Goal: Task Accomplishment & Management: Complete application form

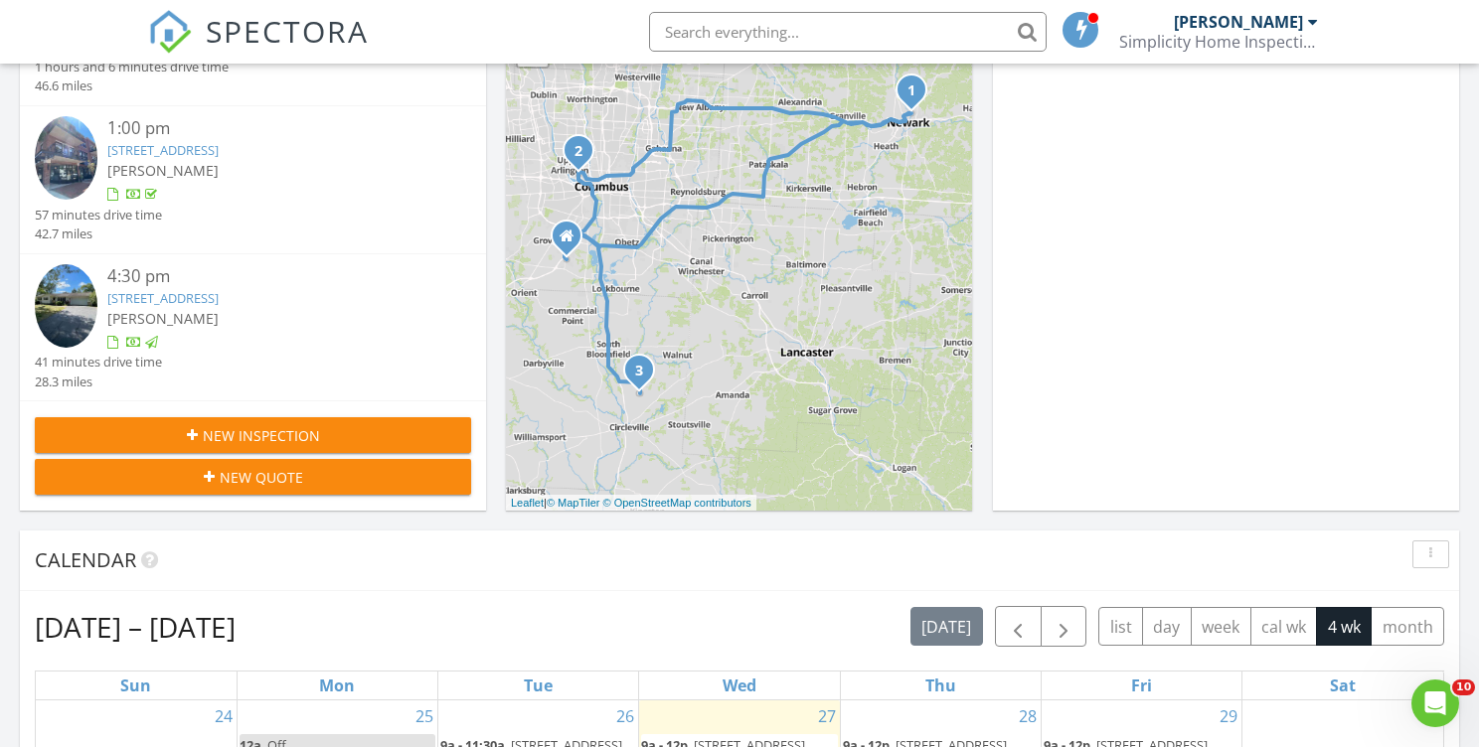
scroll to position [602, 0]
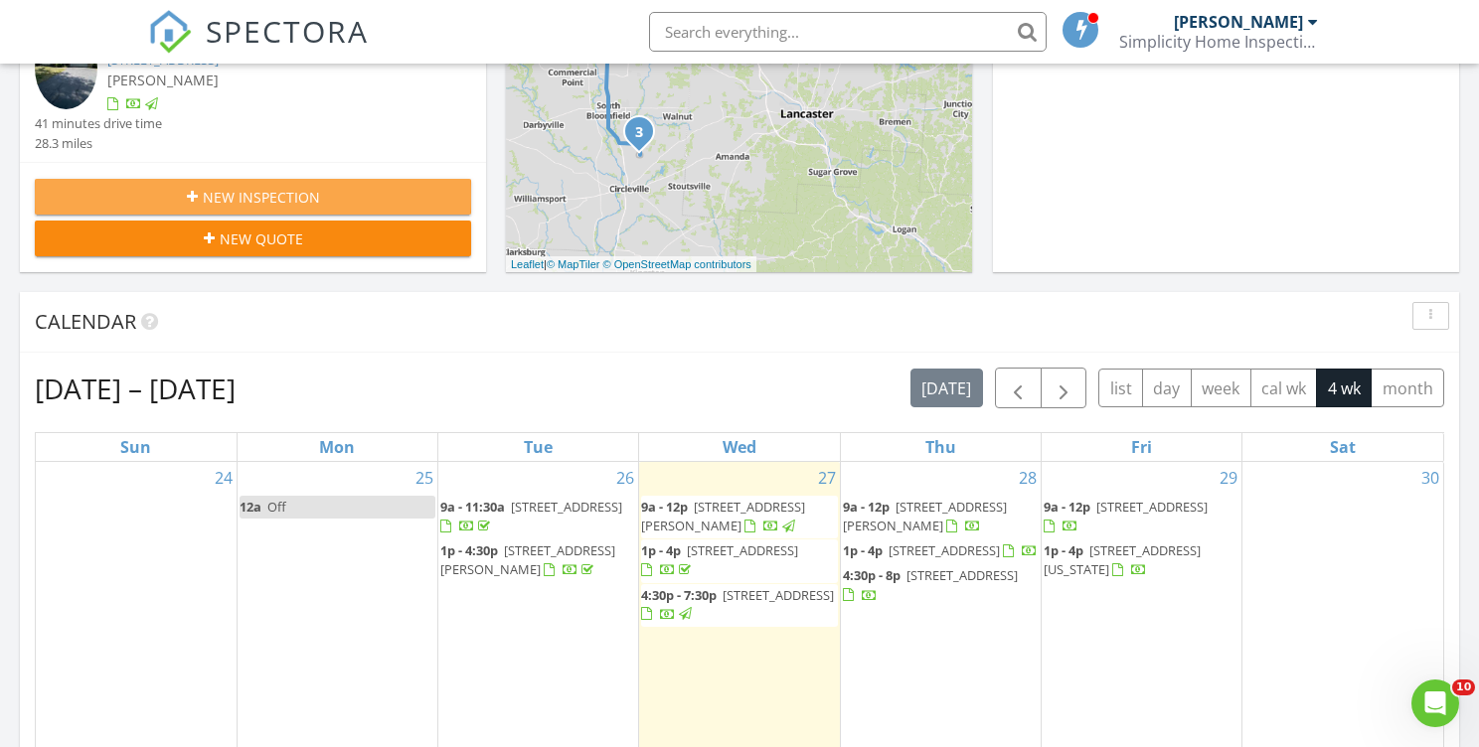
click at [297, 188] on span "New Inspection" at bounding box center [261, 197] width 117 height 21
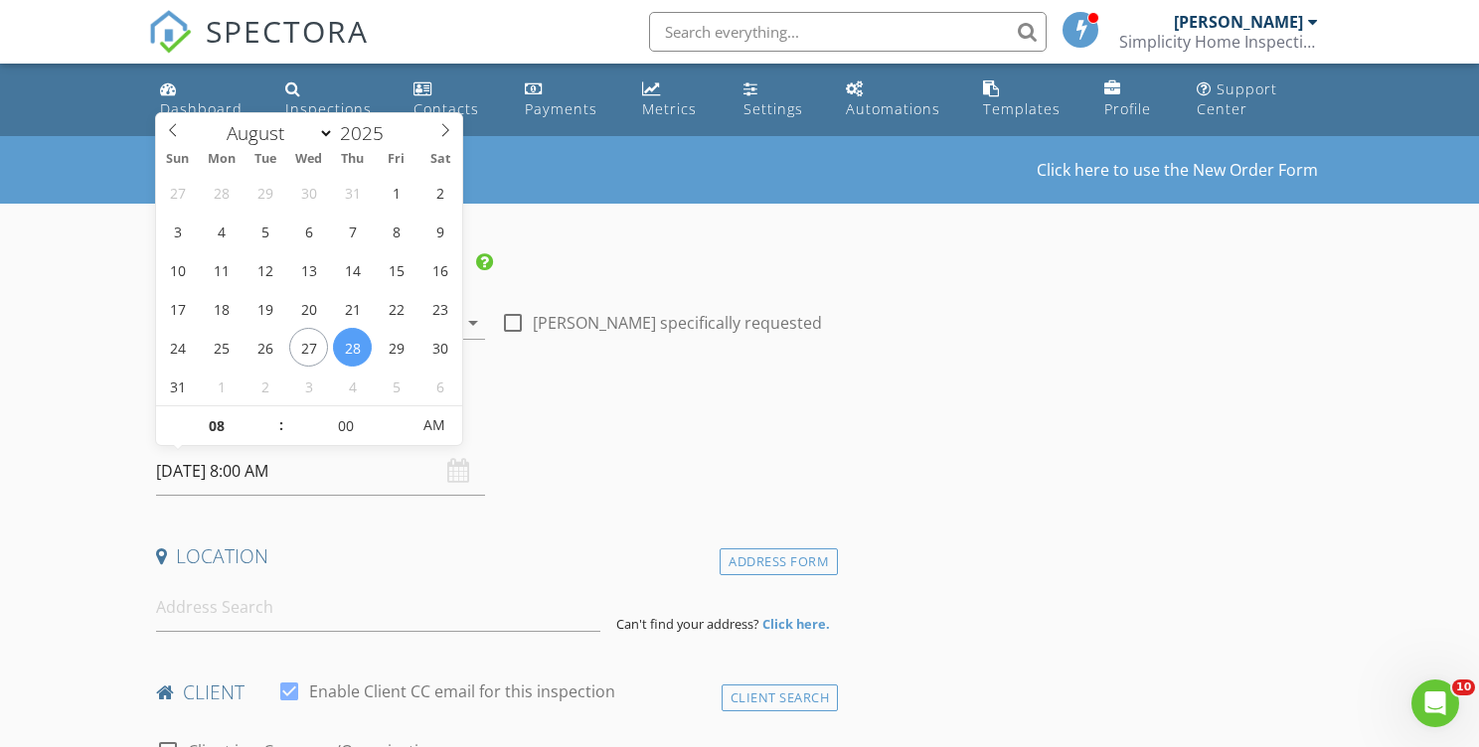
click at [281, 487] on input "08/28/2025 8:00 AM" at bounding box center [320, 471] width 329 height 49
select select "8"
type input "09/03/2025 8:00 AM"
type input "09"
type input "[DATE] 9:00 AM"
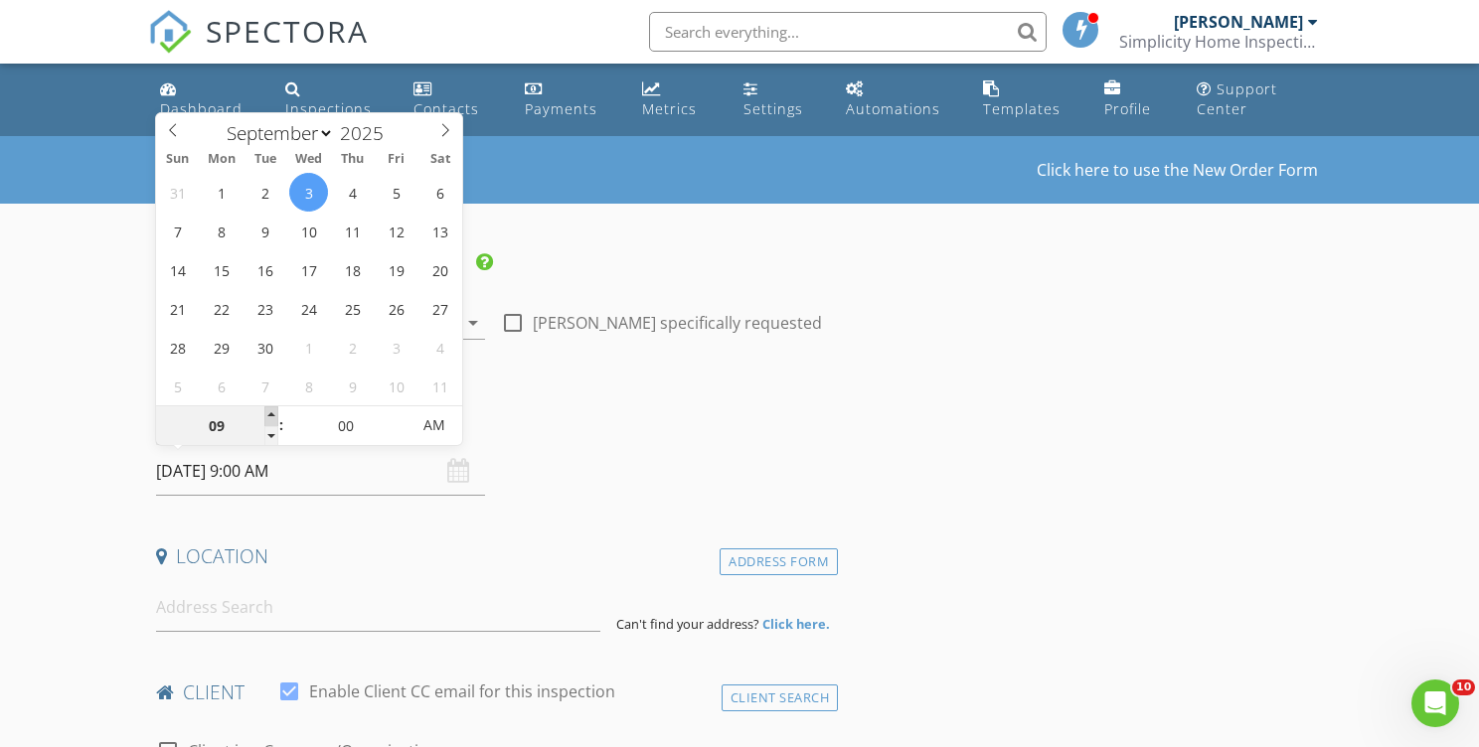
click at [271, 411] on span at bounding box center [271, 416] width 14 height 20
click at [294, 623] on input at bounding box center [378, 607] width 444 height 49
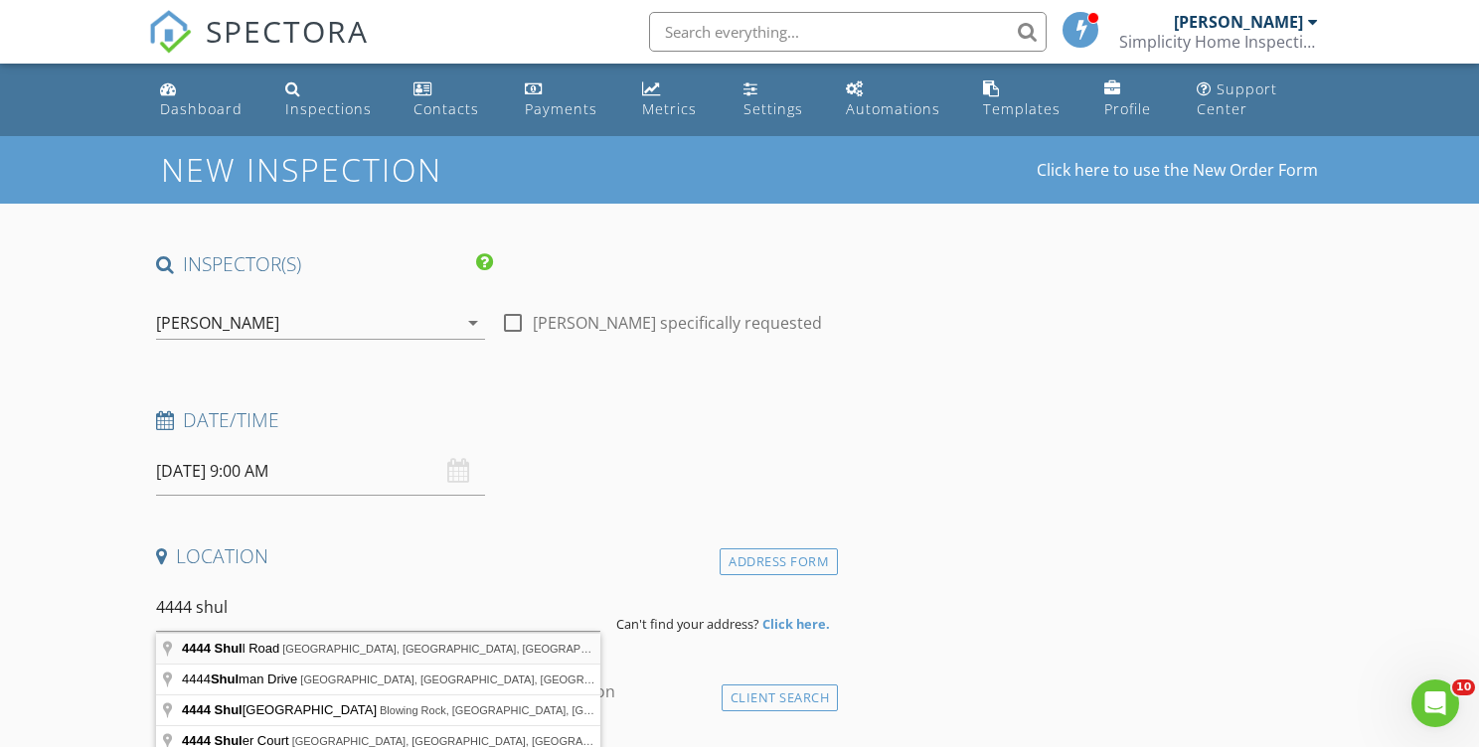
type input "4444 Shull Road, Columbus, OH, USA"
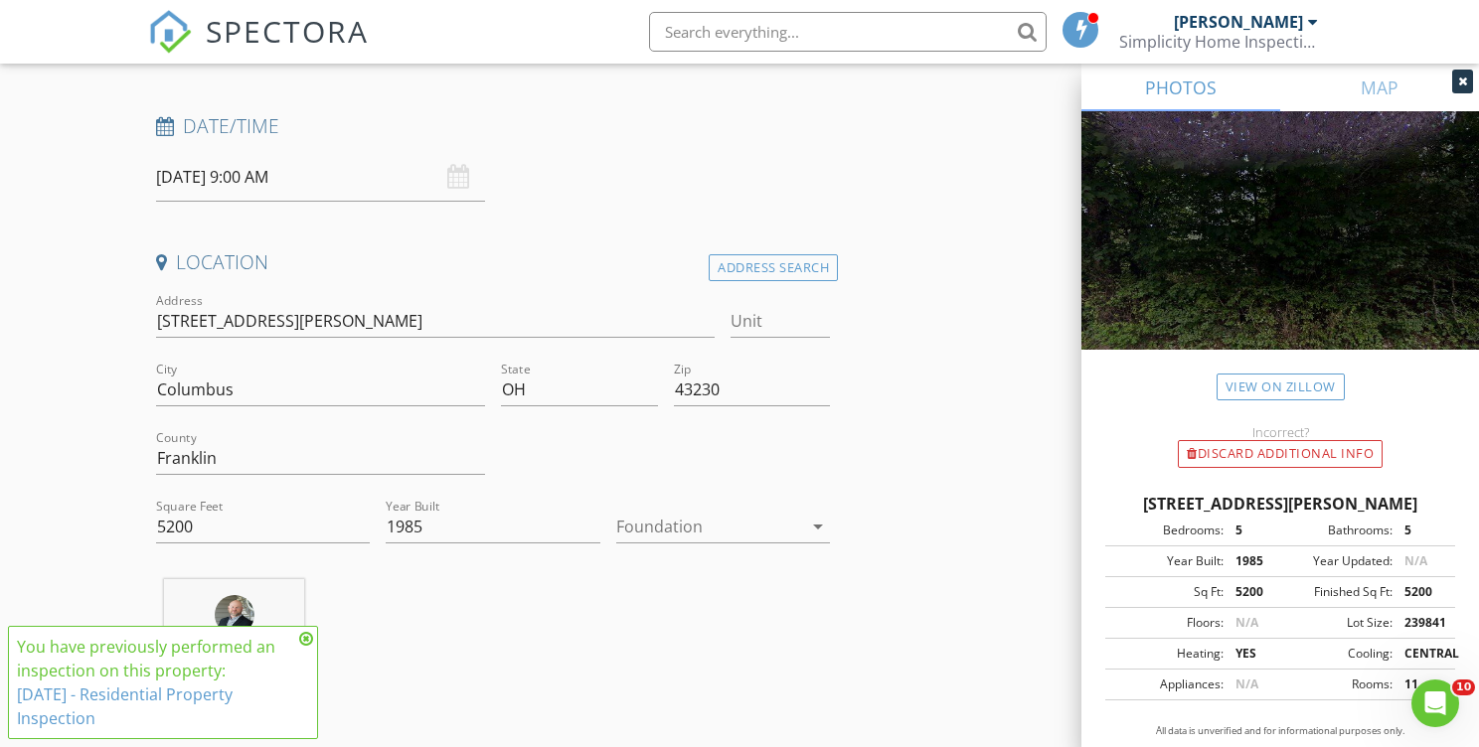
scroll to position [295, 0]
click at [309, 638] on icon at bounding box center [306, 639] width 14 height 16
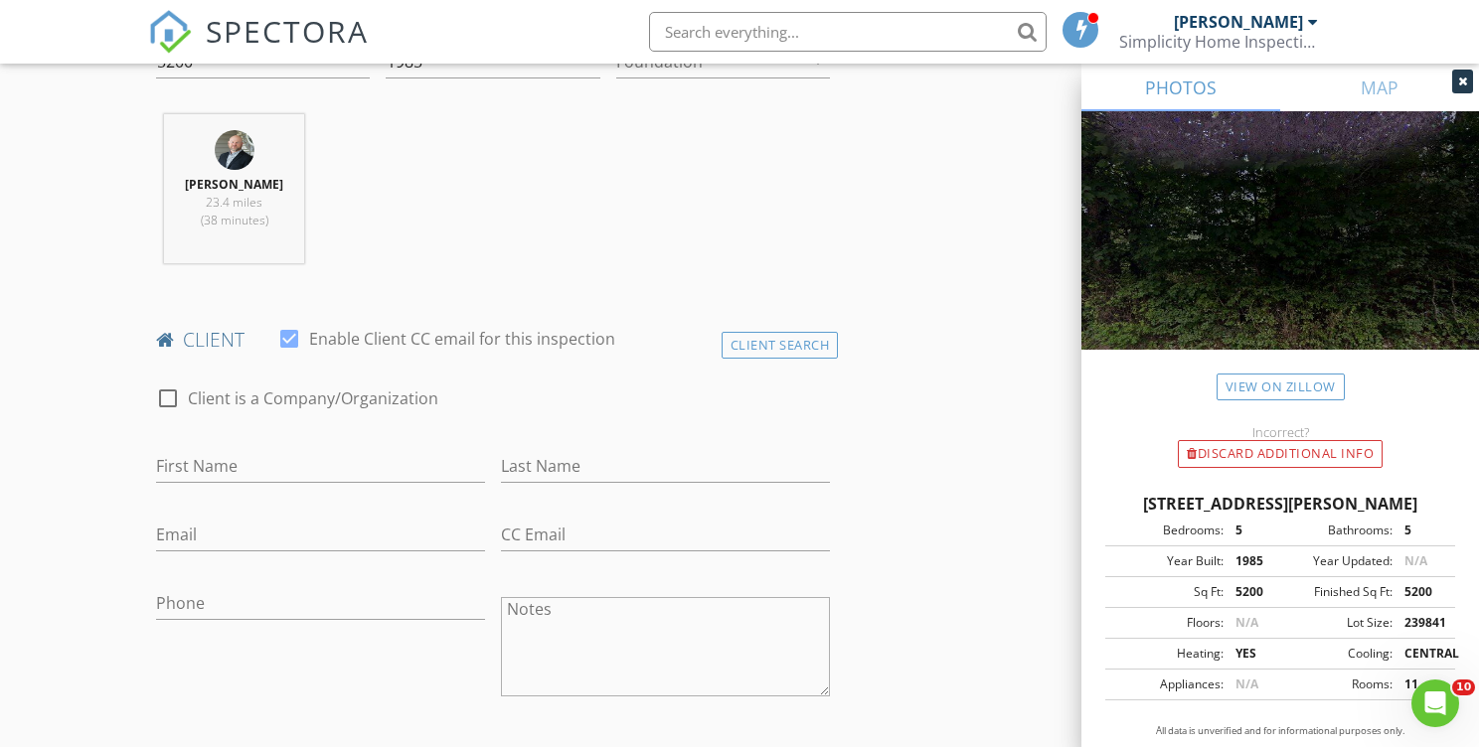
scroll to position [798, 0]
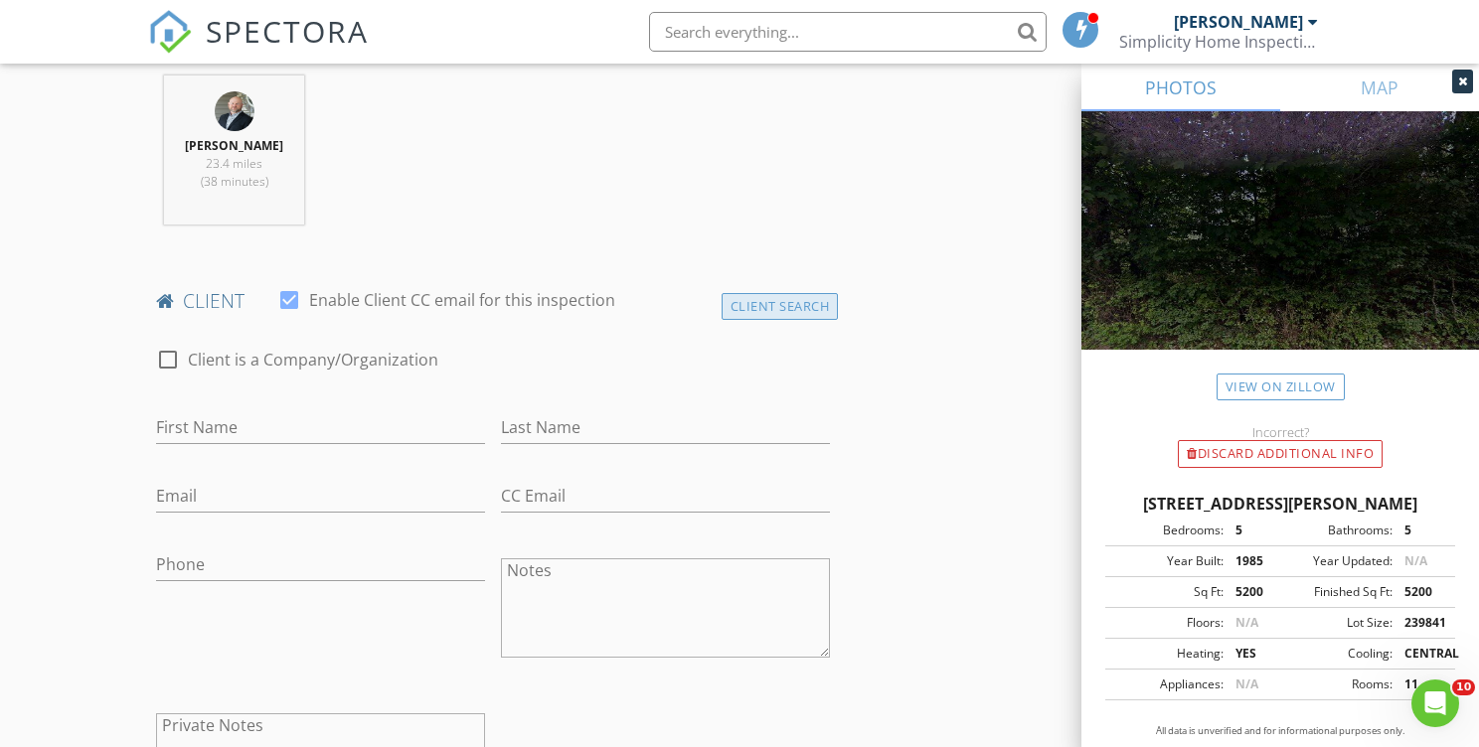
click at [789, 309] on div "Client Search" at bounding box center [779, 306] width 117 height 27
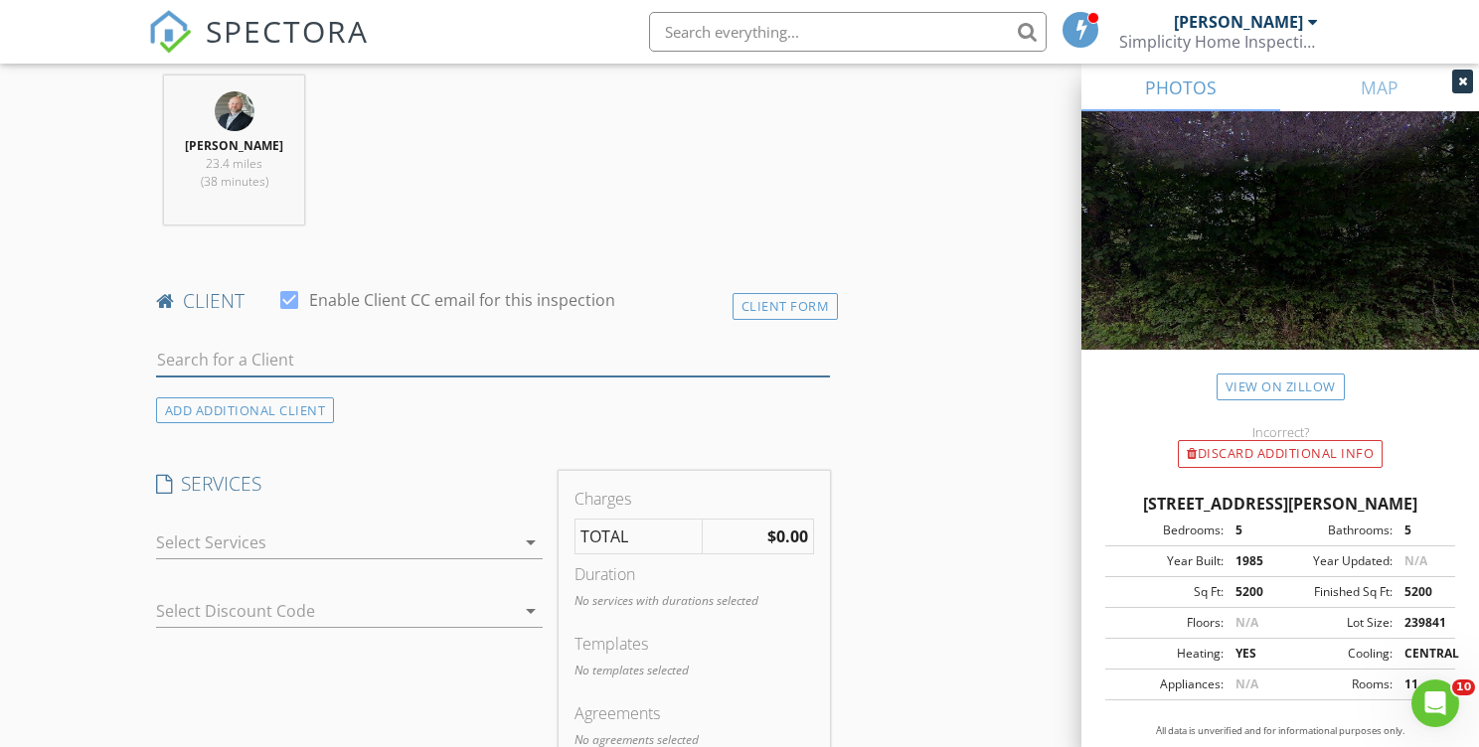
click at [529, 357] on input "text" at bounding box center [493, 360] width 674 height 33
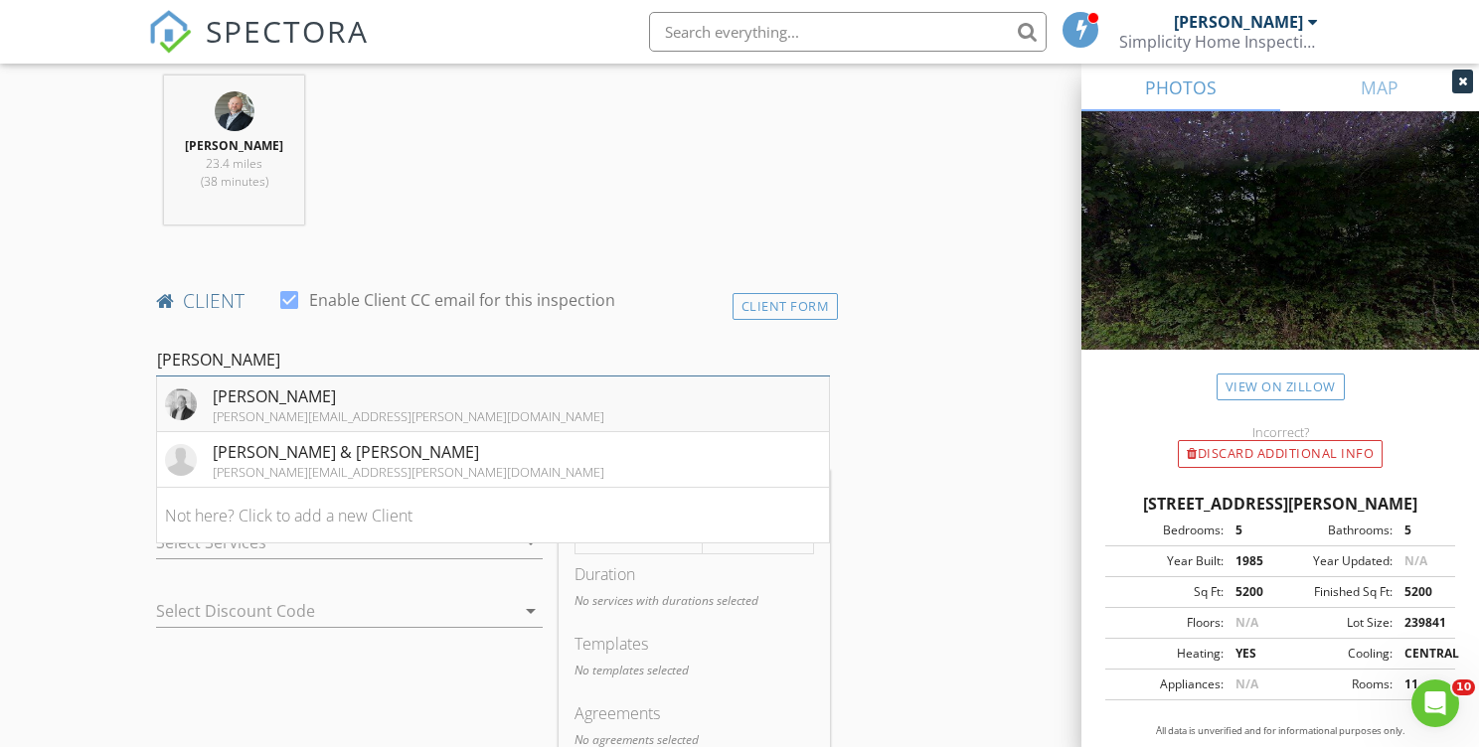
type input "ramm"
click at [367, 396] on li "Jeff Ramm jeff.ramm+1@cbrealty.com" at bounding box center [493, 405] width 672 height 56
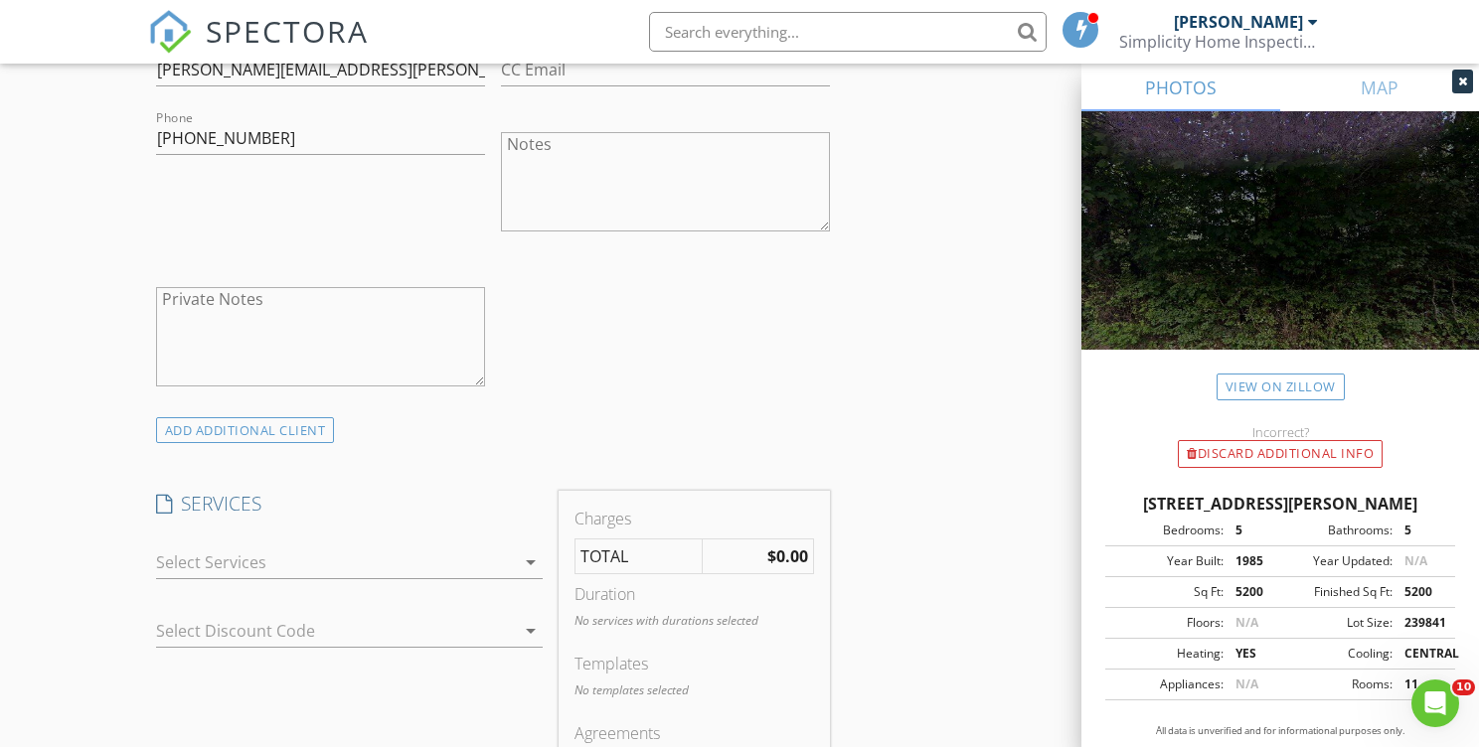
scroll to position [1225, 0]
click at [313, 565] on div at bounding box center [335, 562] width 359 height 32
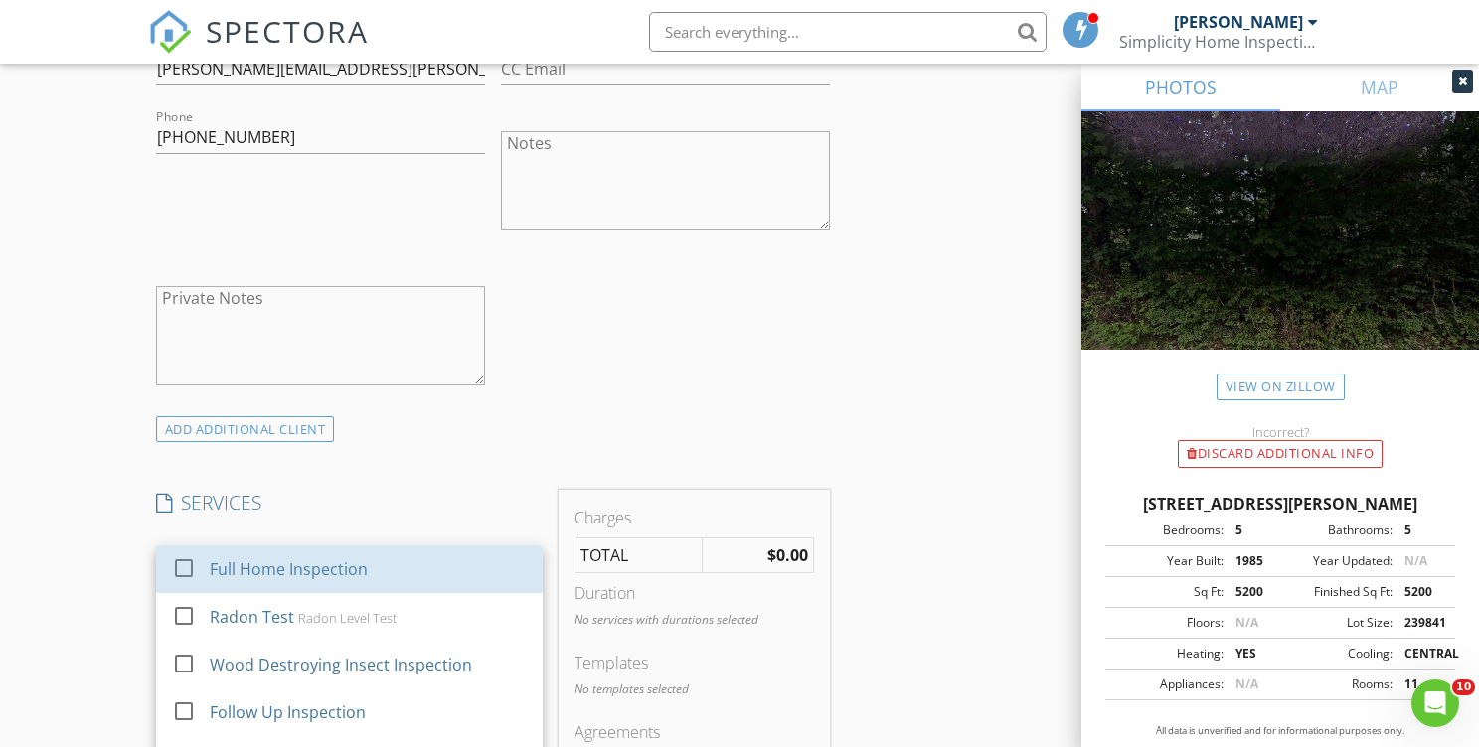
click at [317, 564] on div "Full Home Inspection" at bounding box center [289, 569] width 158 height 24
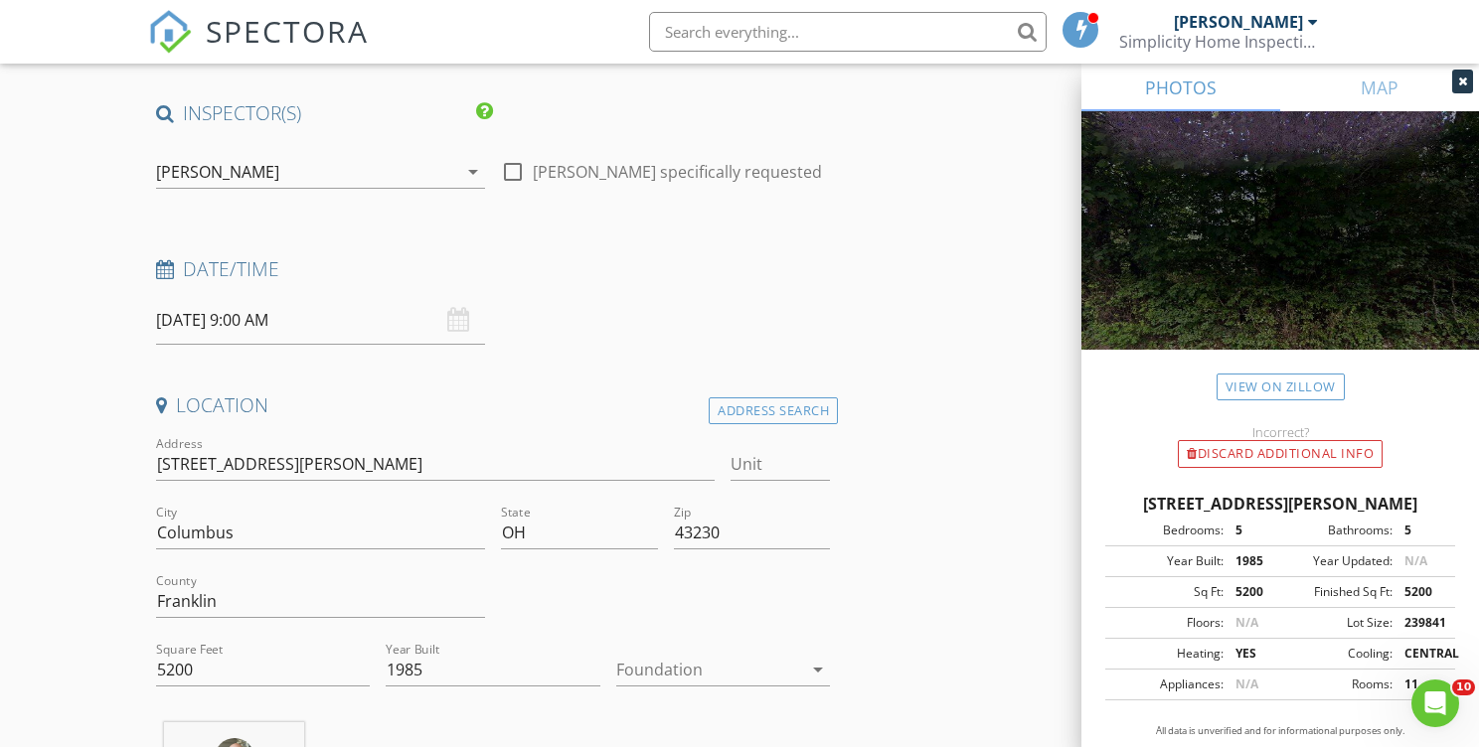
scroll to position [643, 0]
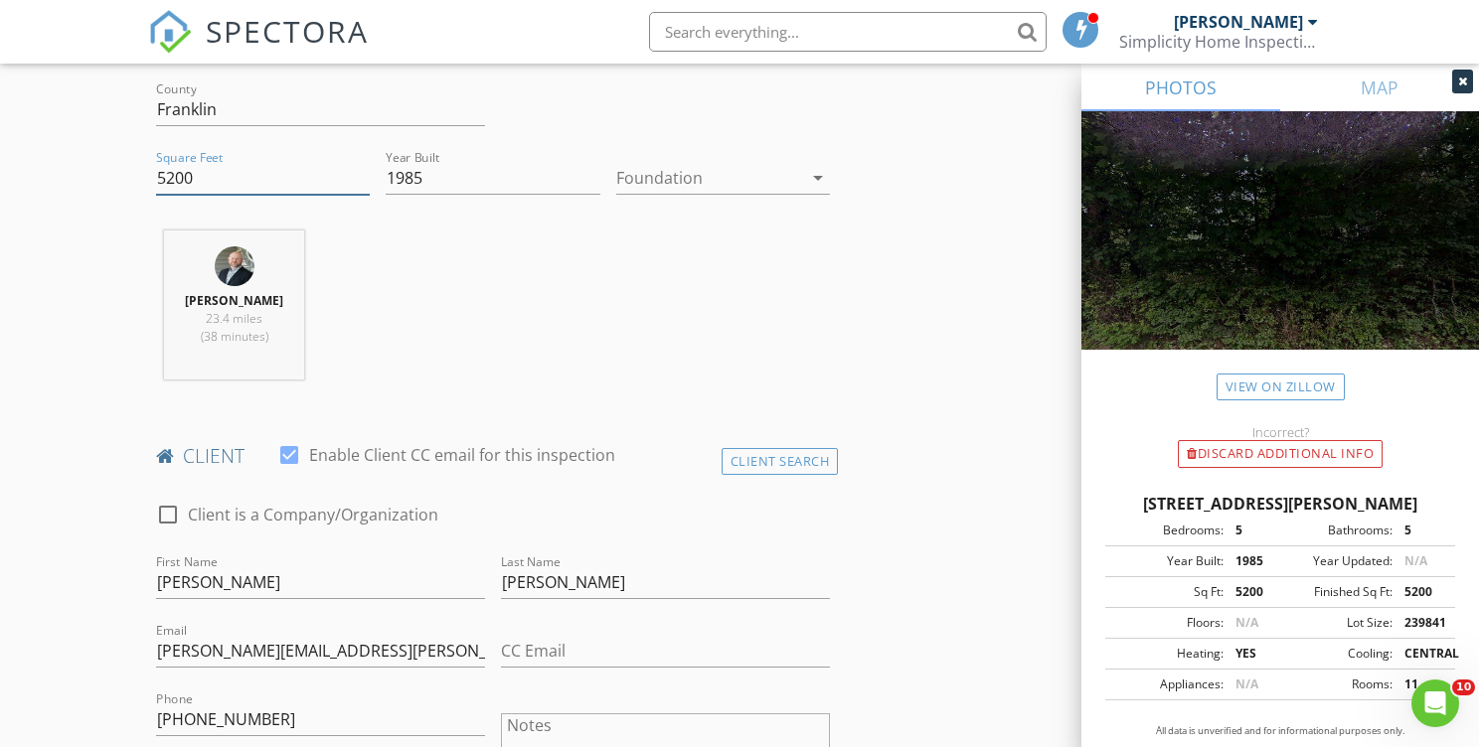
click at [202, 177] on input "5200" at bounding box center [263, 178] width 214 height 33
click at [430, 298] on div "Dan Stansell 23.4 miles (38 minutes)" at bounding box center [493, 313] width 690 height 165
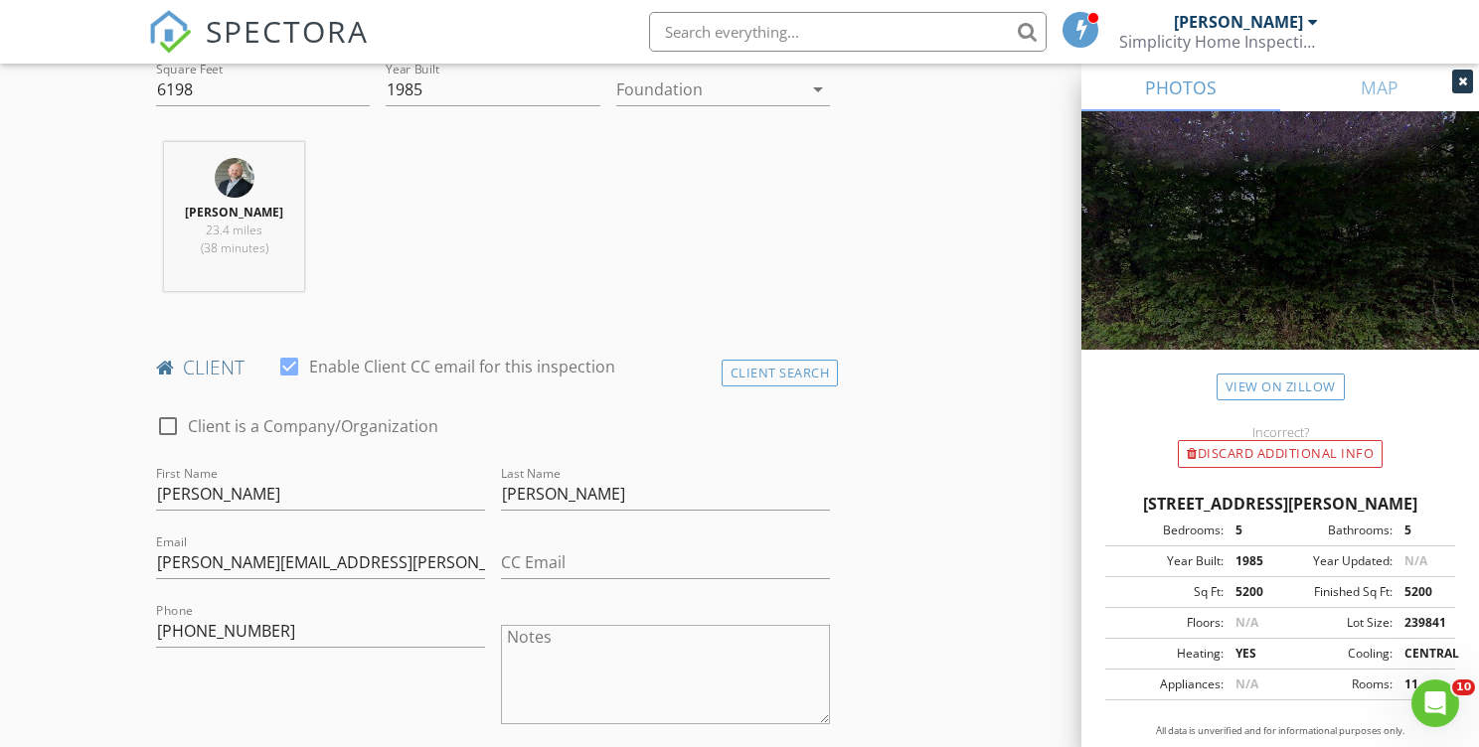
scroll to position [727, 0]
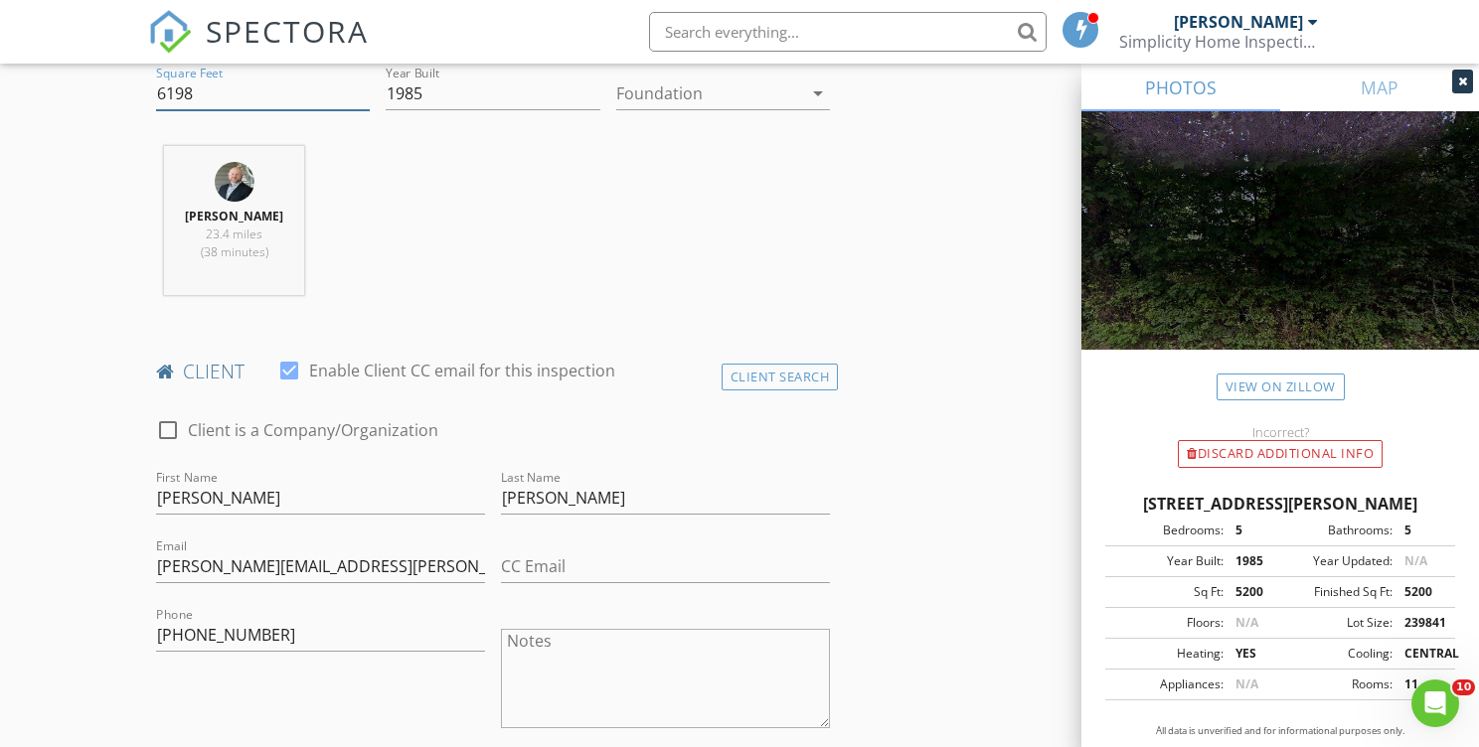
click at [204, 93] on input "6198" at bounding box center [263, 94] width 214 height 33
type input "6"
type input "5200"
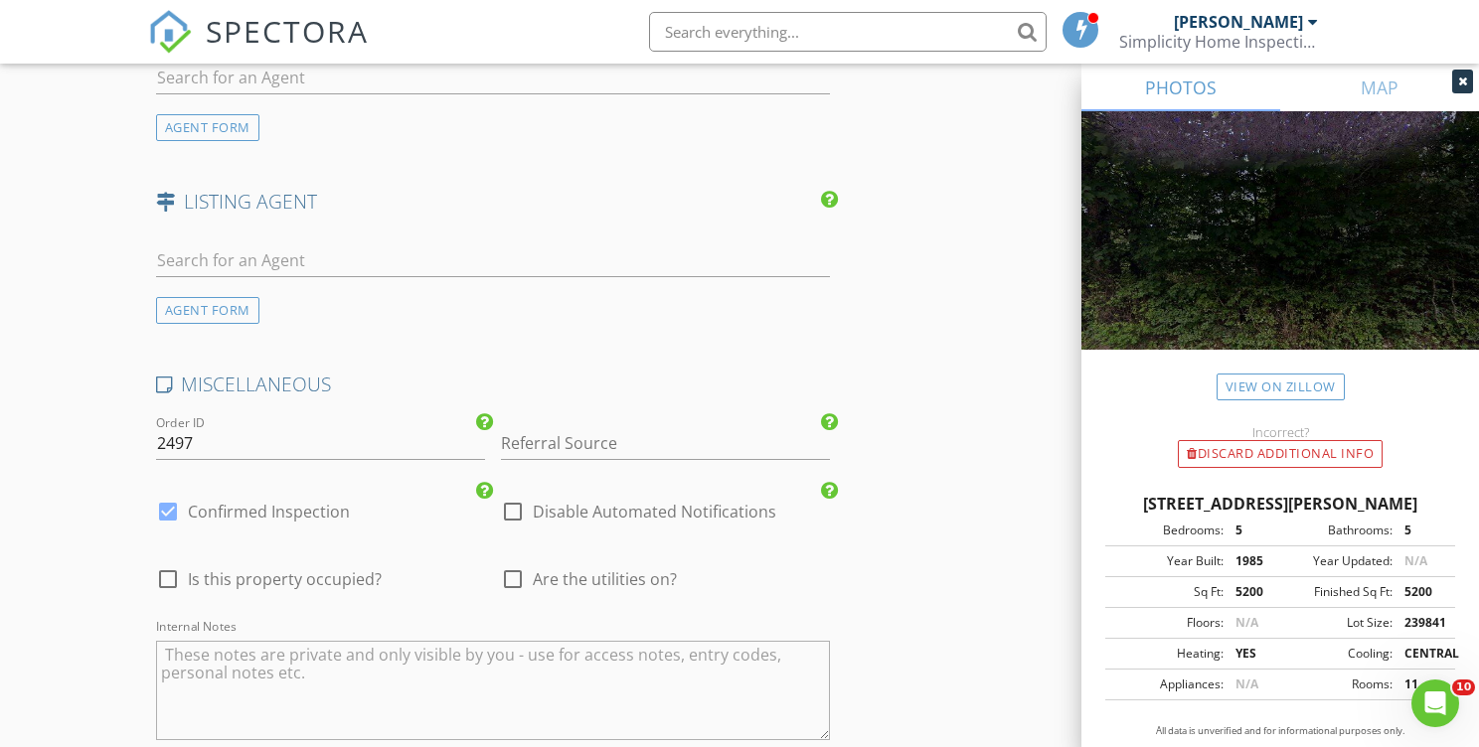
scroll to position [2599, 0]
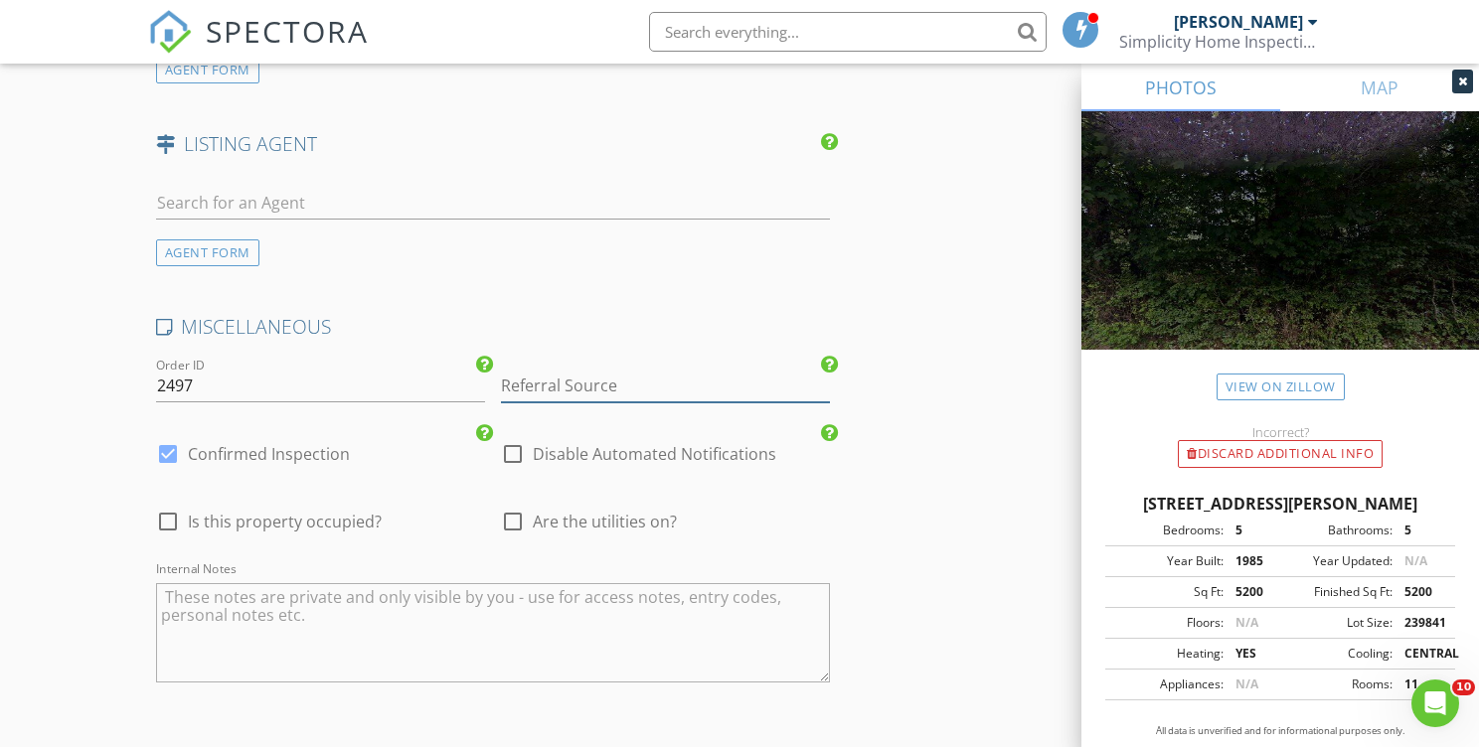
click at [602, 392] on input "Referral Source" at bounding box center [665, 386] width 329 height 33
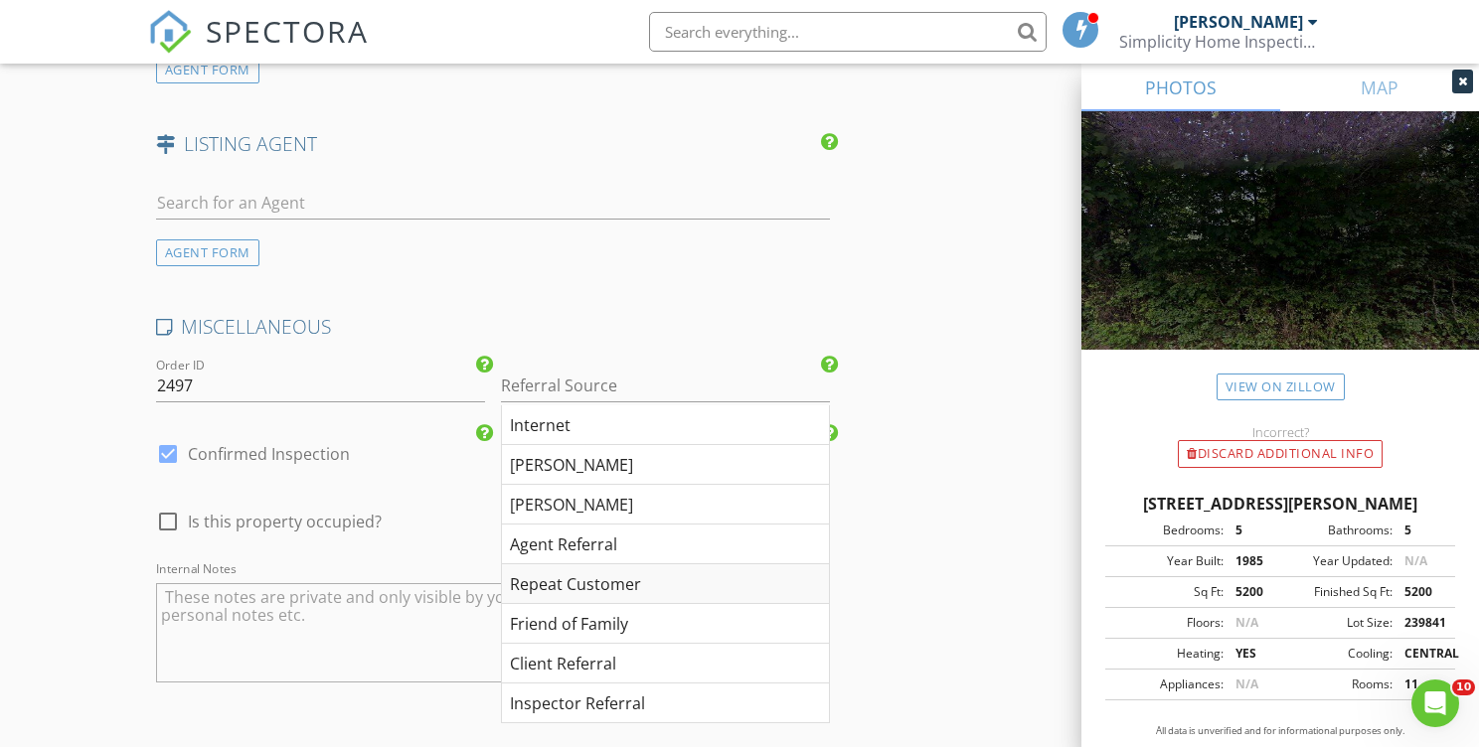
click at [590, 575] on div "Repeat Customer" at bounding box center [665, 584] width 327 height 40
type input "Repeat Customer"
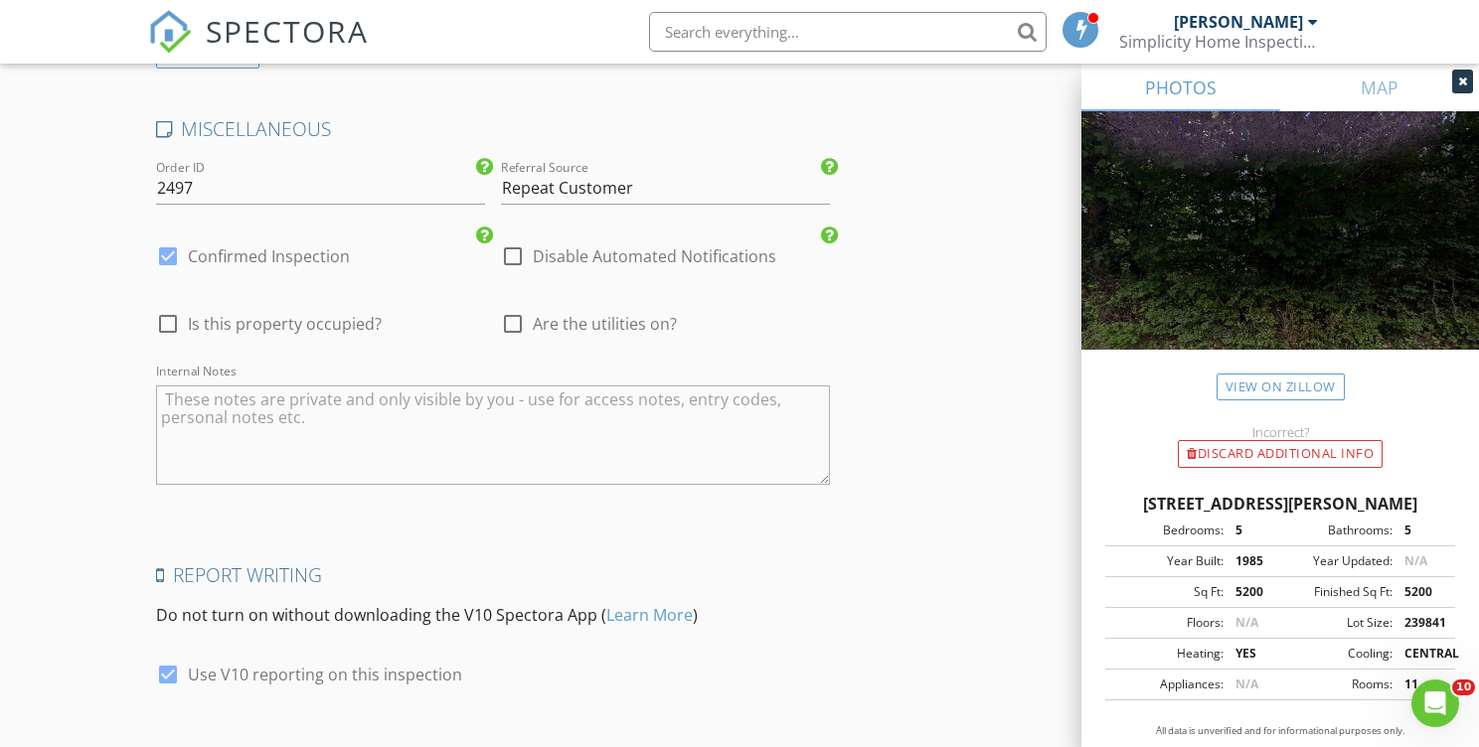
scroll to position [2922, 0]
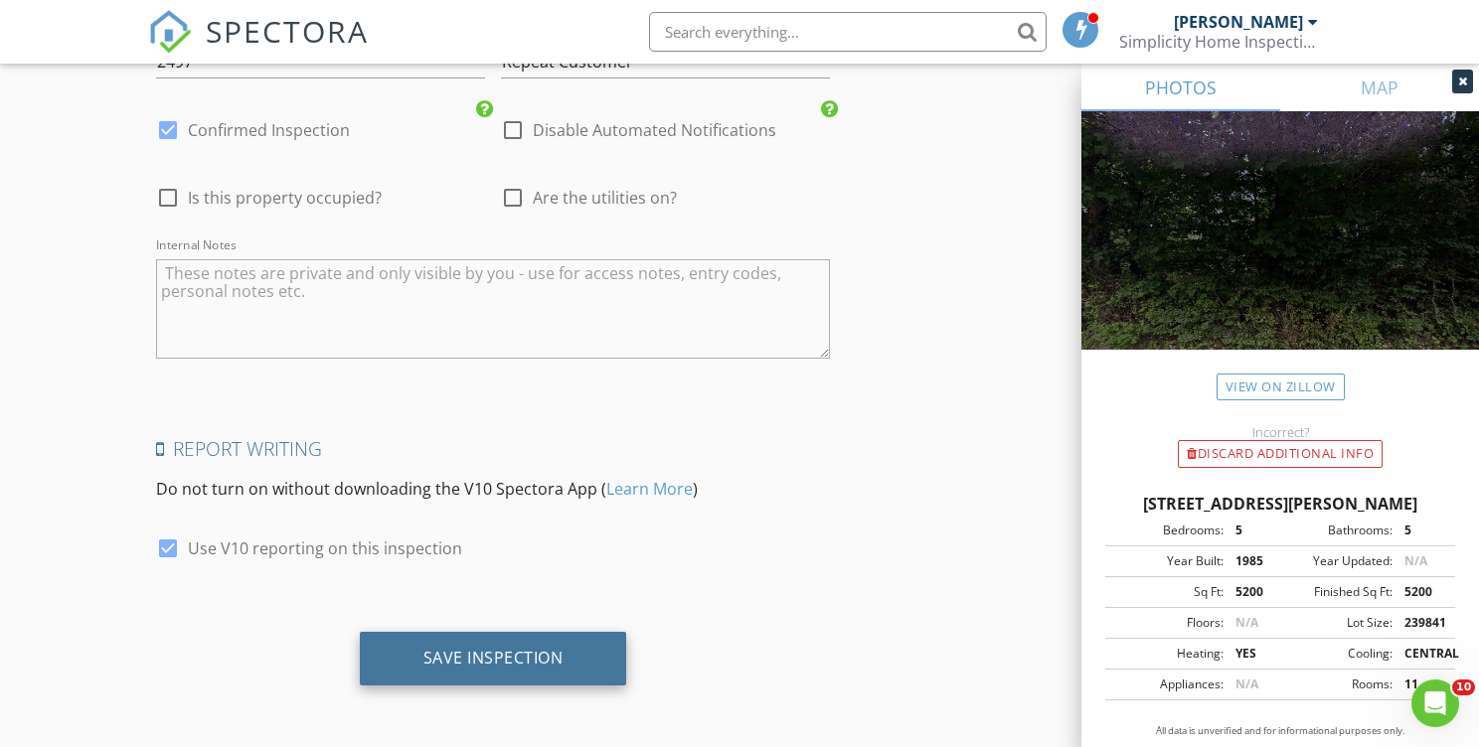
click at [505, 655] on div "Save Inspection" at bounding box center [493, 658] width 140 height 20
